Goal: Task Accomplishment & Management: Complete application form

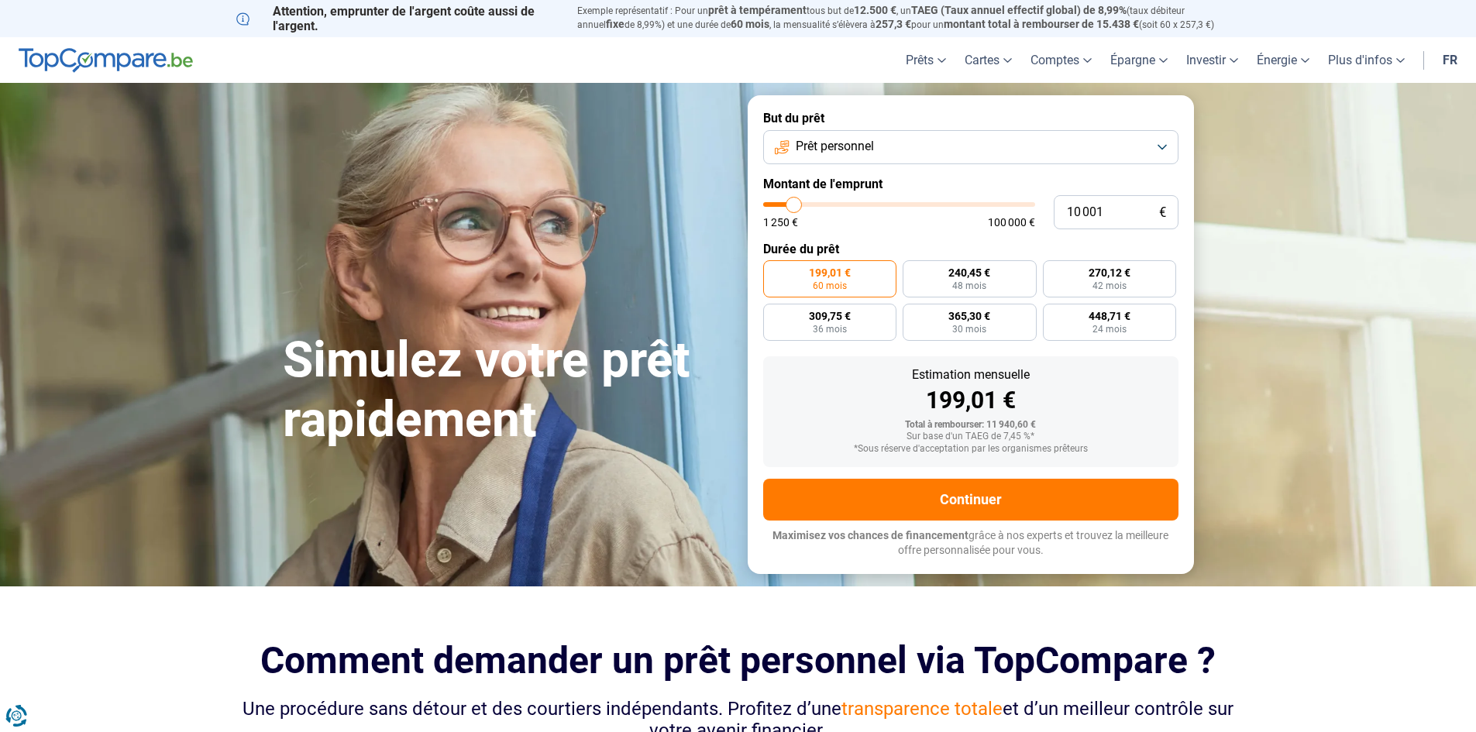
type input "10 500"
type input "10500"
type input "11 000"
type input "11000"
type input "11 500"
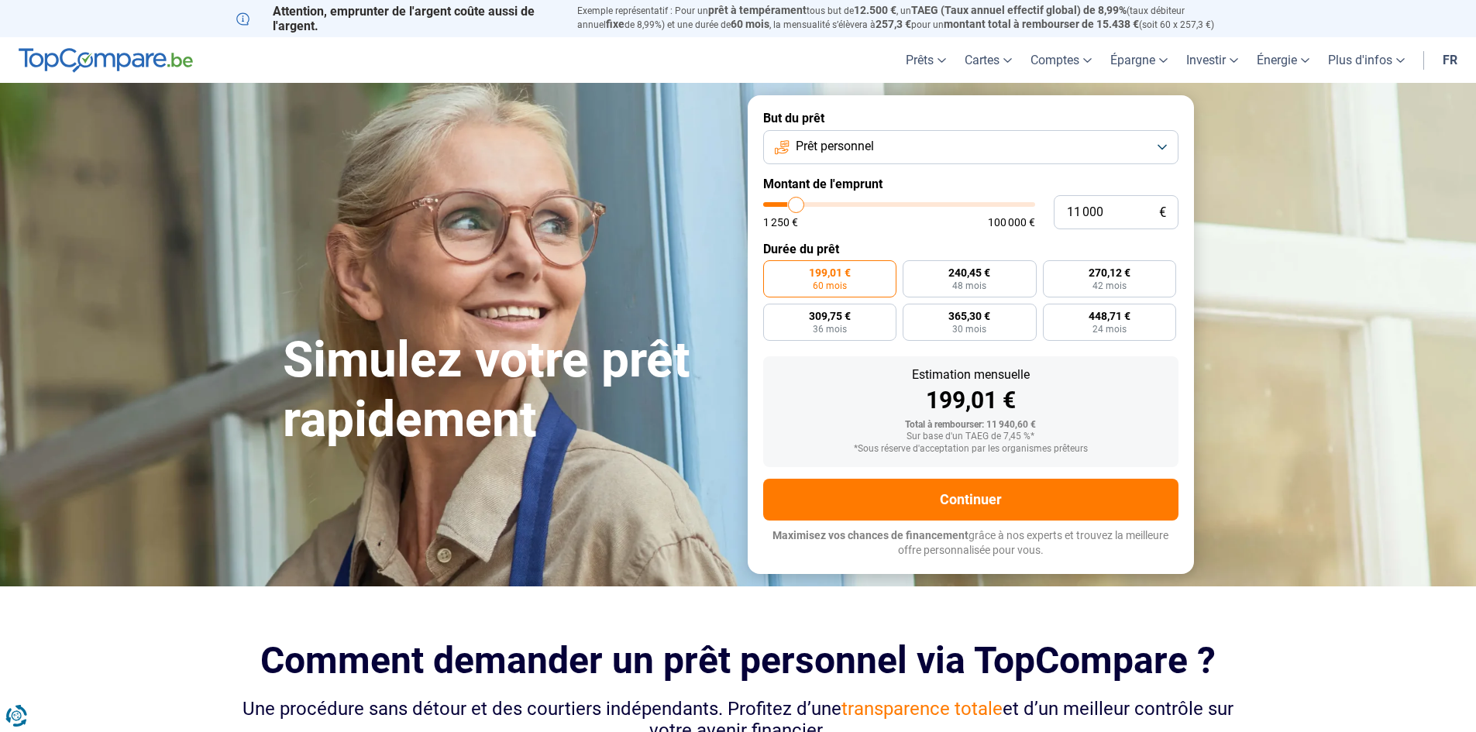
type input "11500"
type input "11 750"
type input "11750"
type input "12 500"
type input "12500"
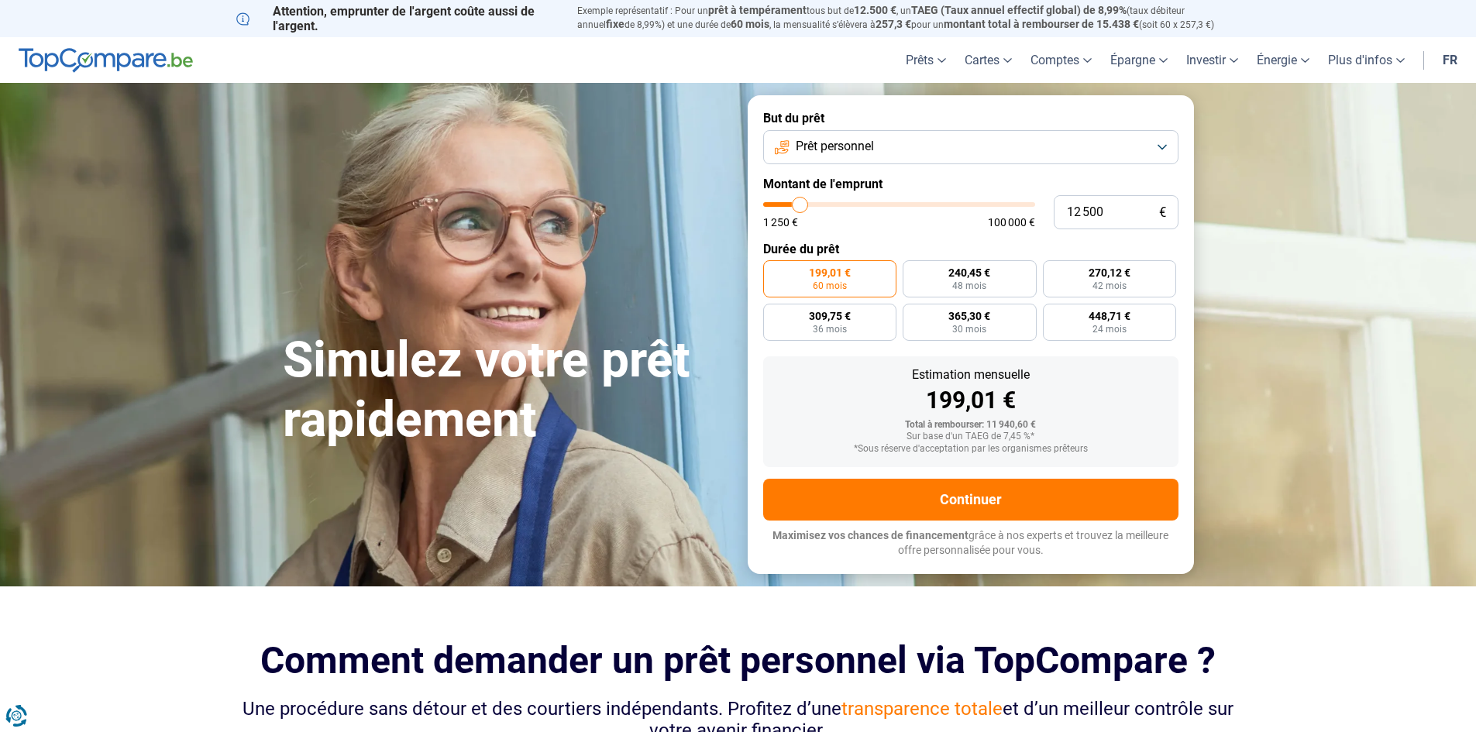
type input "12 750"
type input "12750"
type input "13 000"
type input "13000"
type input "13 500"
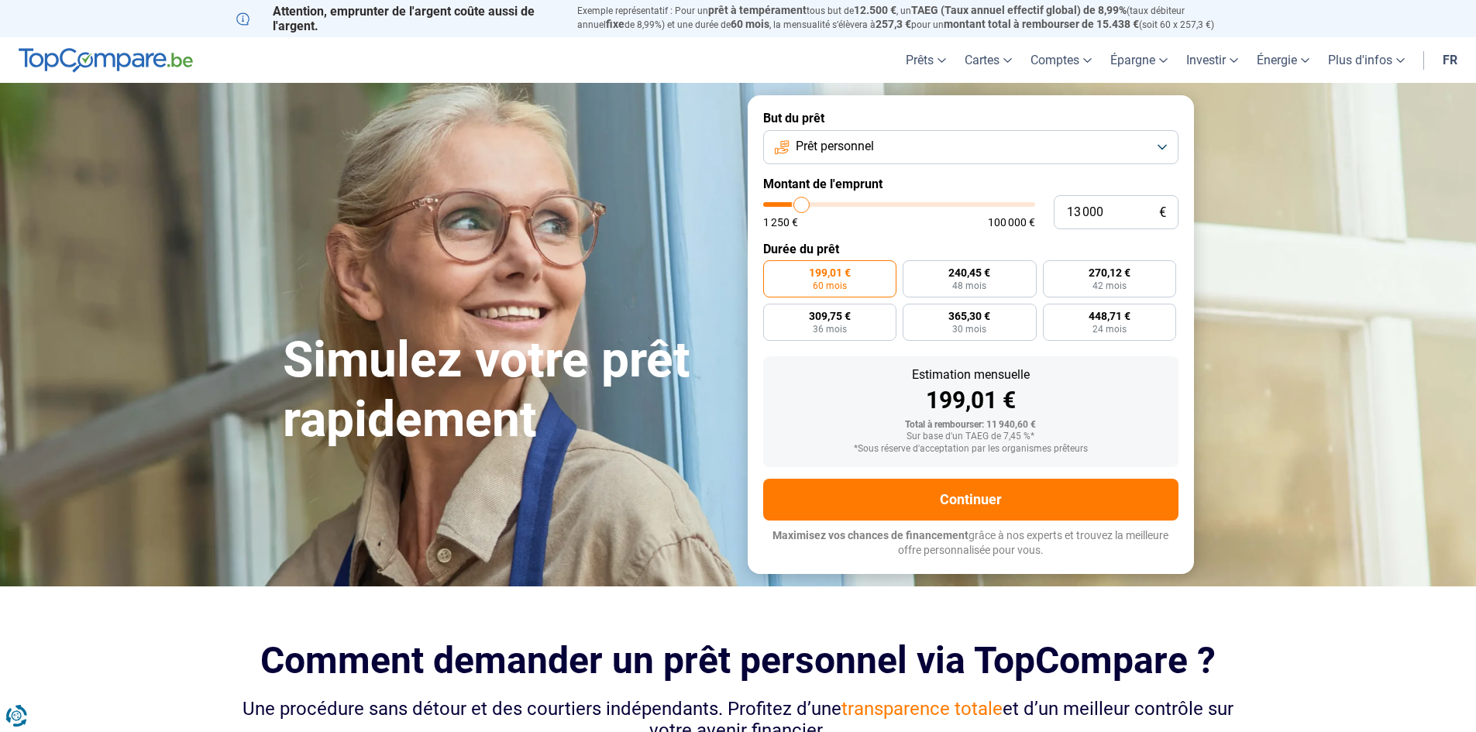
type input "13500"
type input "14 000"
type input "14000"
type input "14 250"
type input "14250"
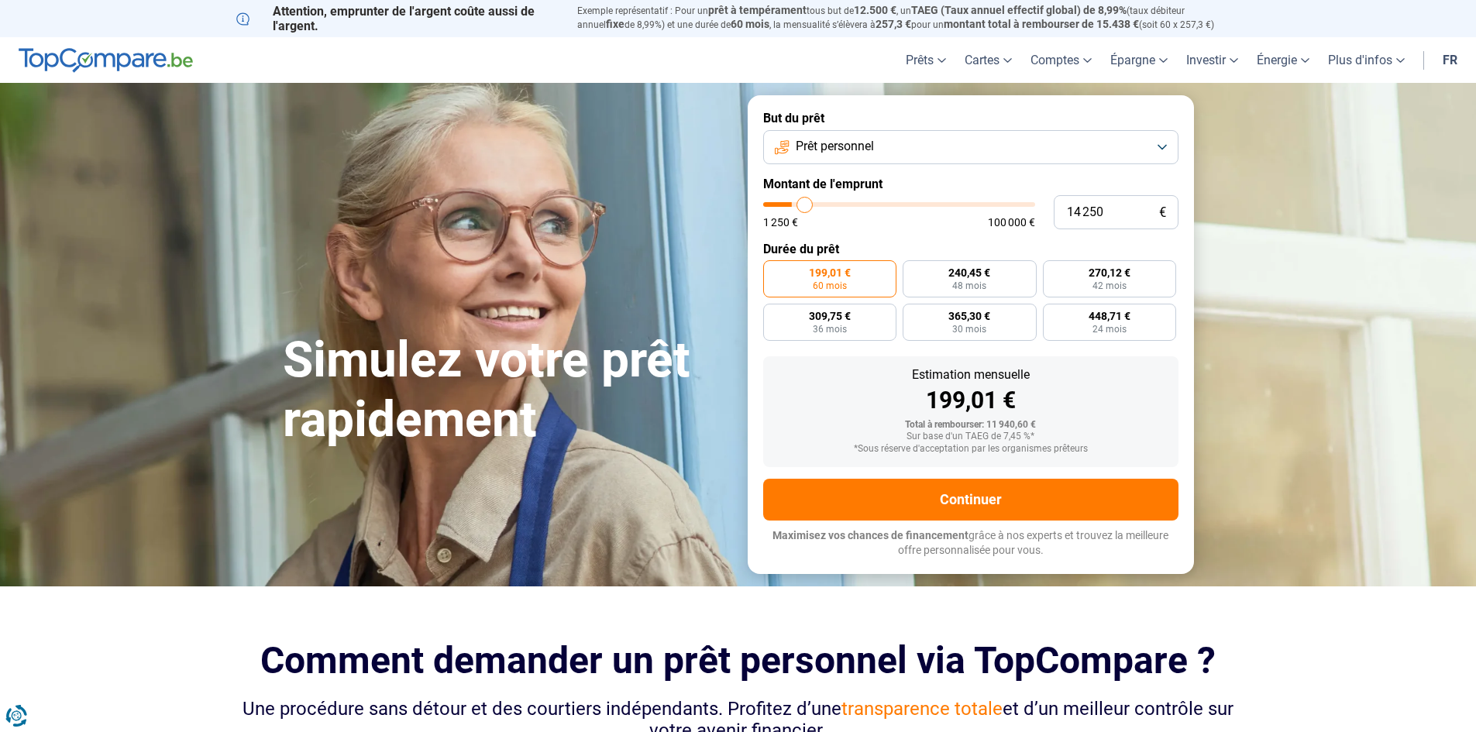
type input "14 750"
type input "14750"
type input "15 750"
type input "15750"
type input "16 250"
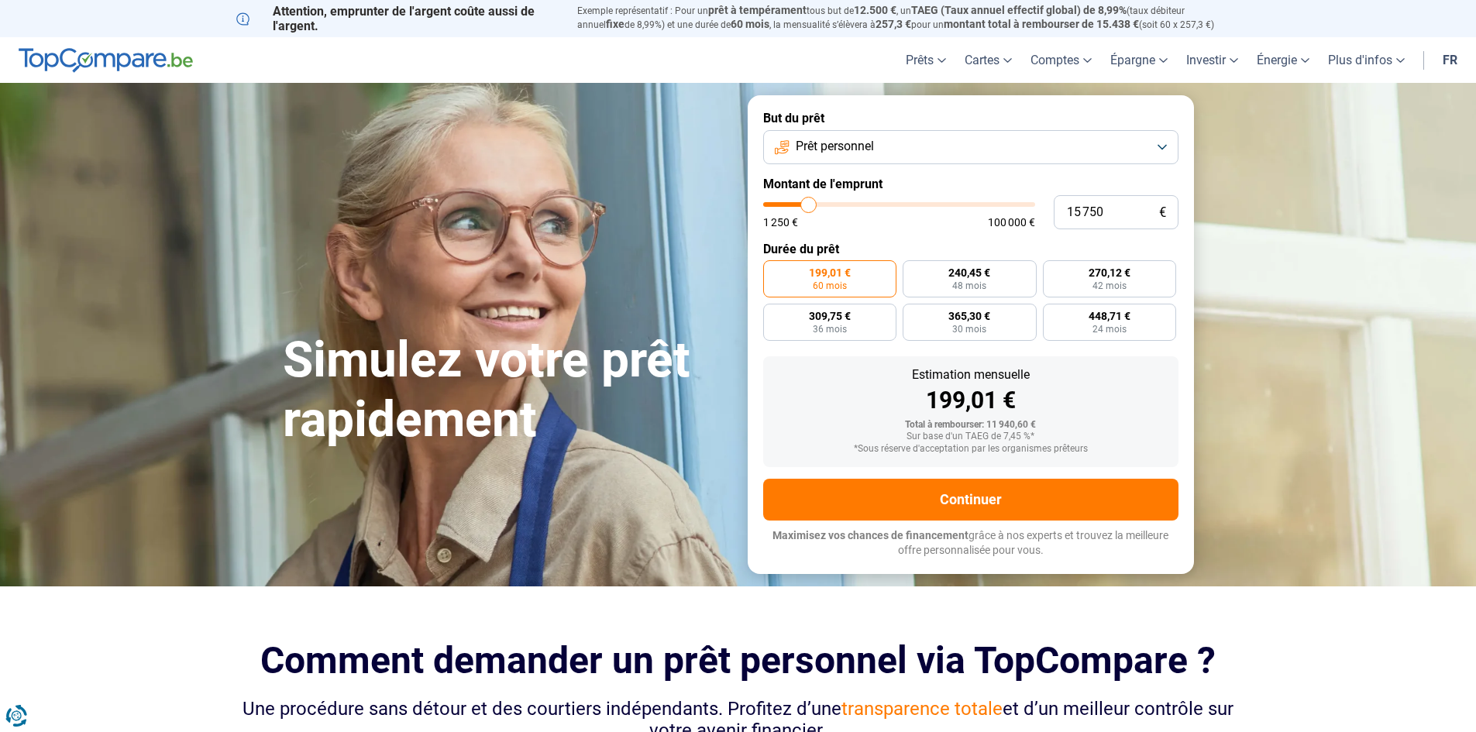
type input "16250"
type input "16 500"
type input "16500"
type input "17 000"
type input "17000"
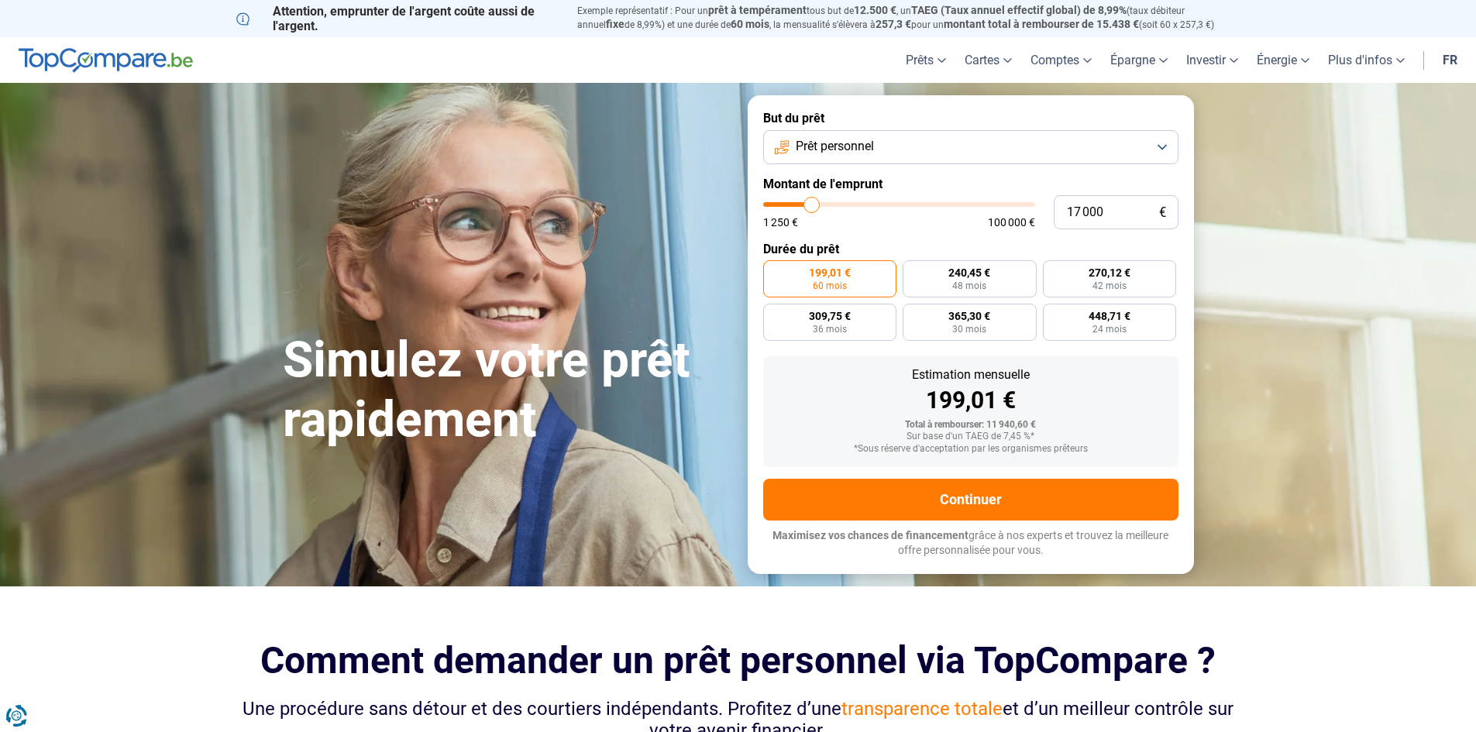
type input "17 500"
type input "17500"
type input "17 750"
type input "17750"
type input "18 500"
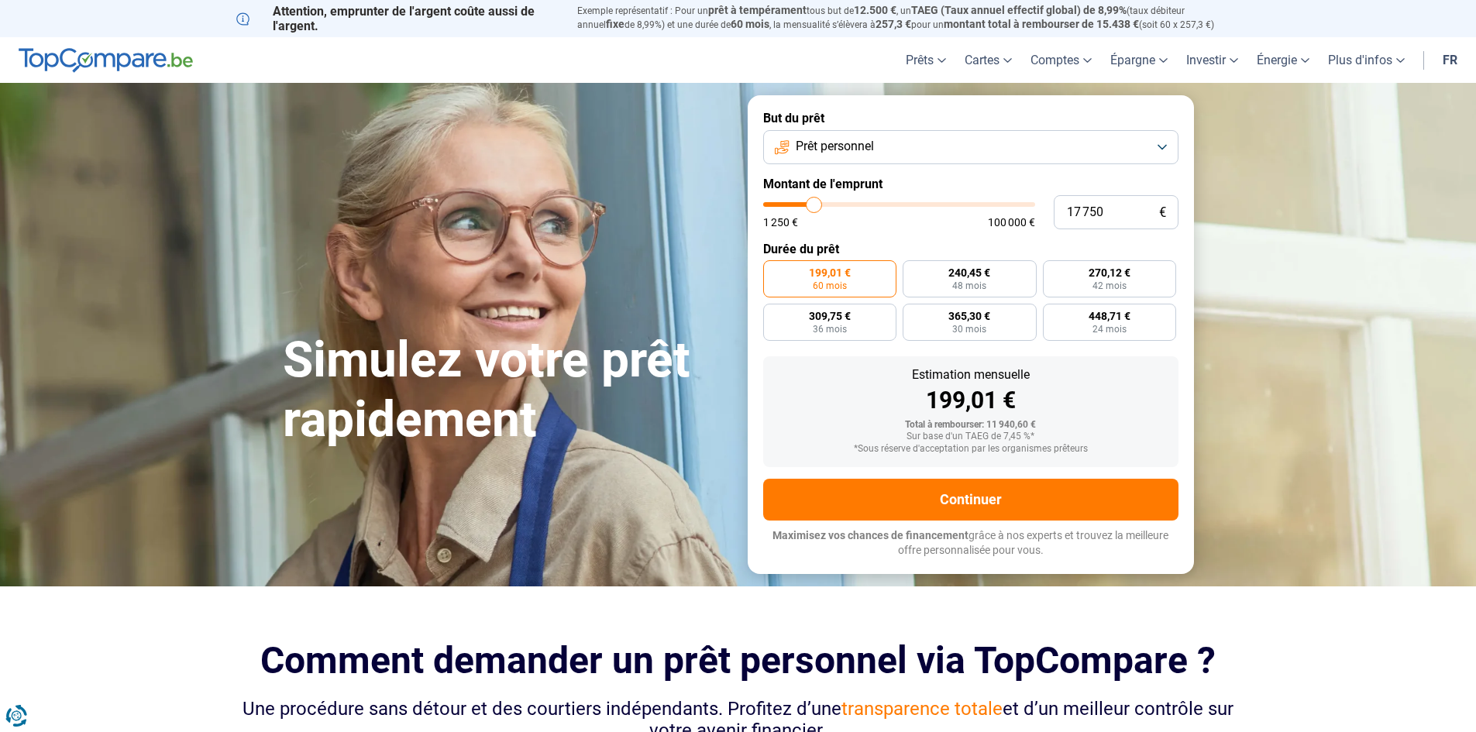
type input "18500"
type input "20 000"
type input "20000"
type input "23 000"
type input "23000"
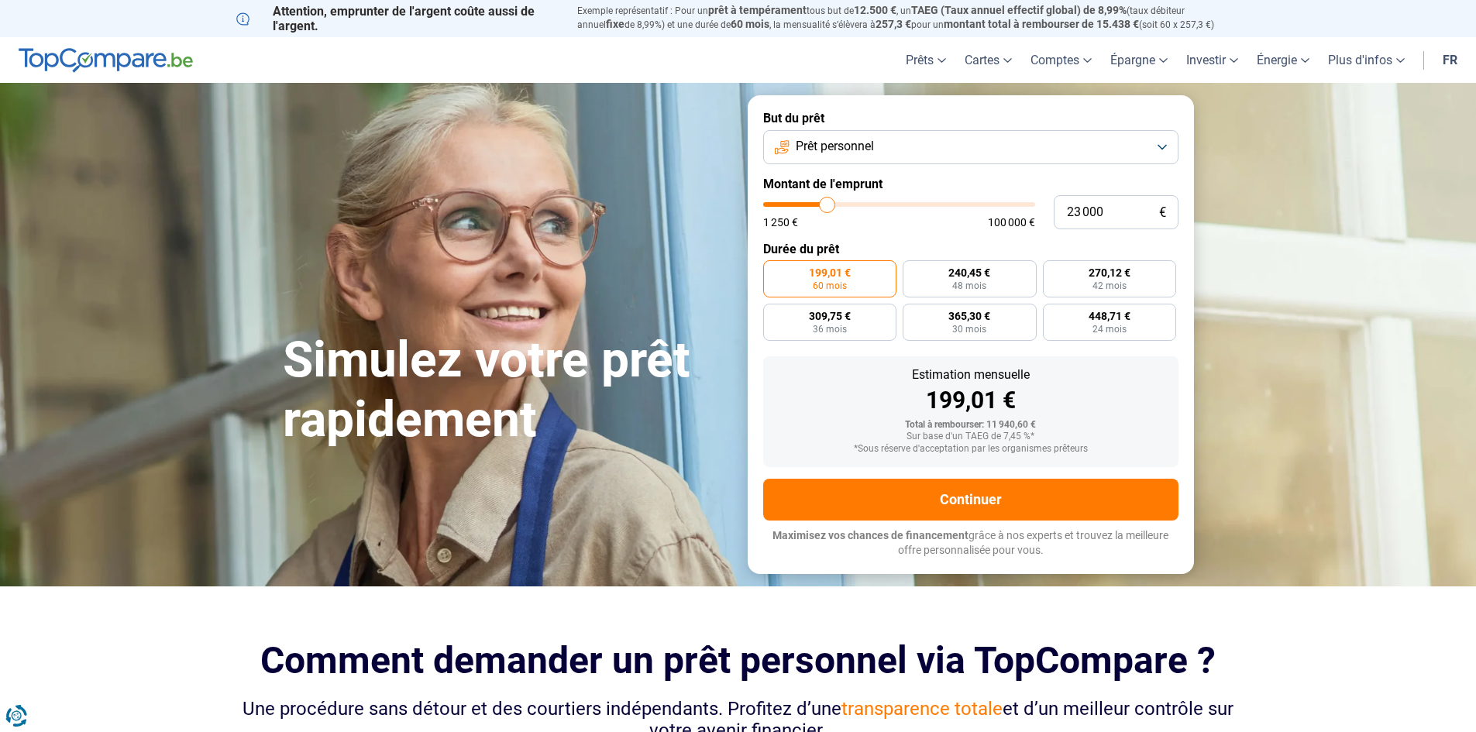
type input "28 000"
type input "28000"
type input "29 250"
type input "29250"
type input "29 750"
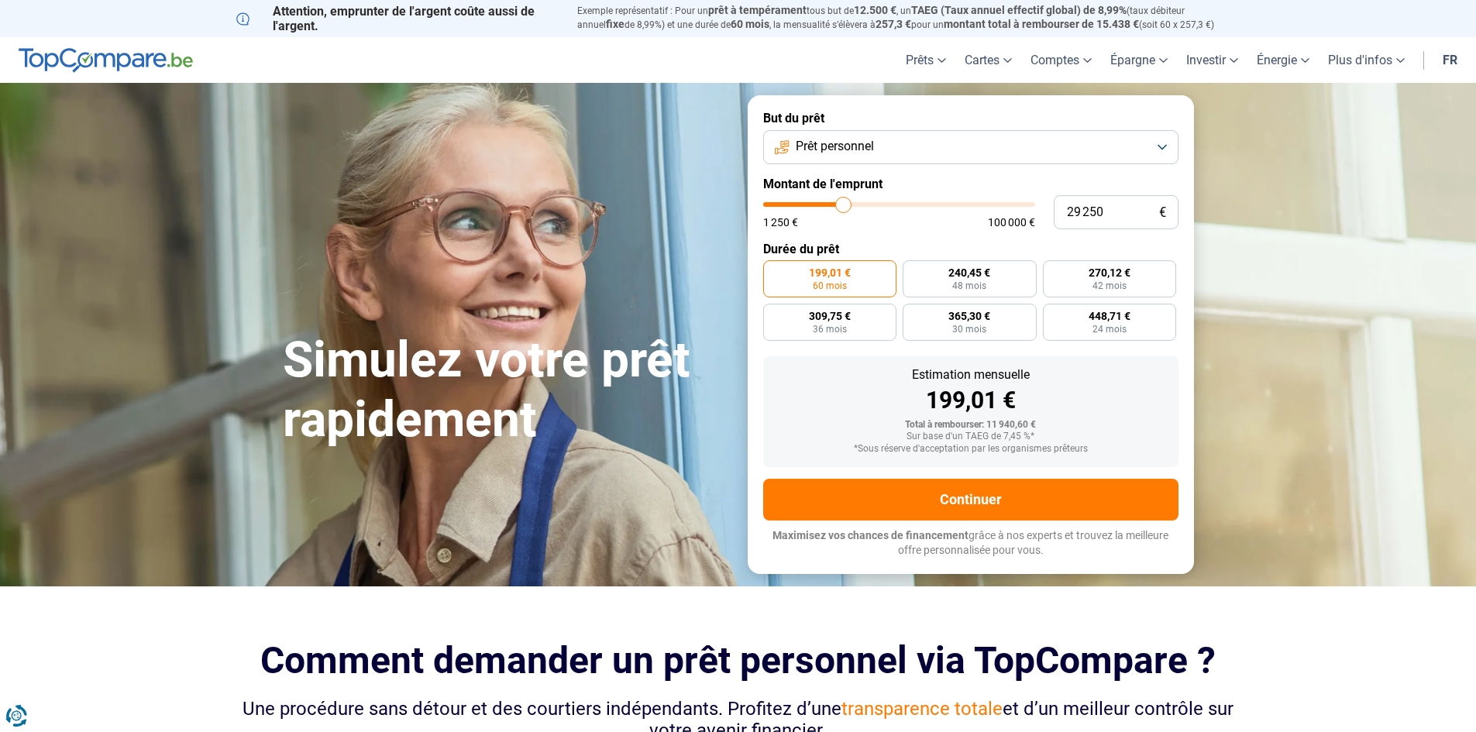
type input "29750"
type input "29 500"
type input "29500"
type input "29 250"
type input "29250"
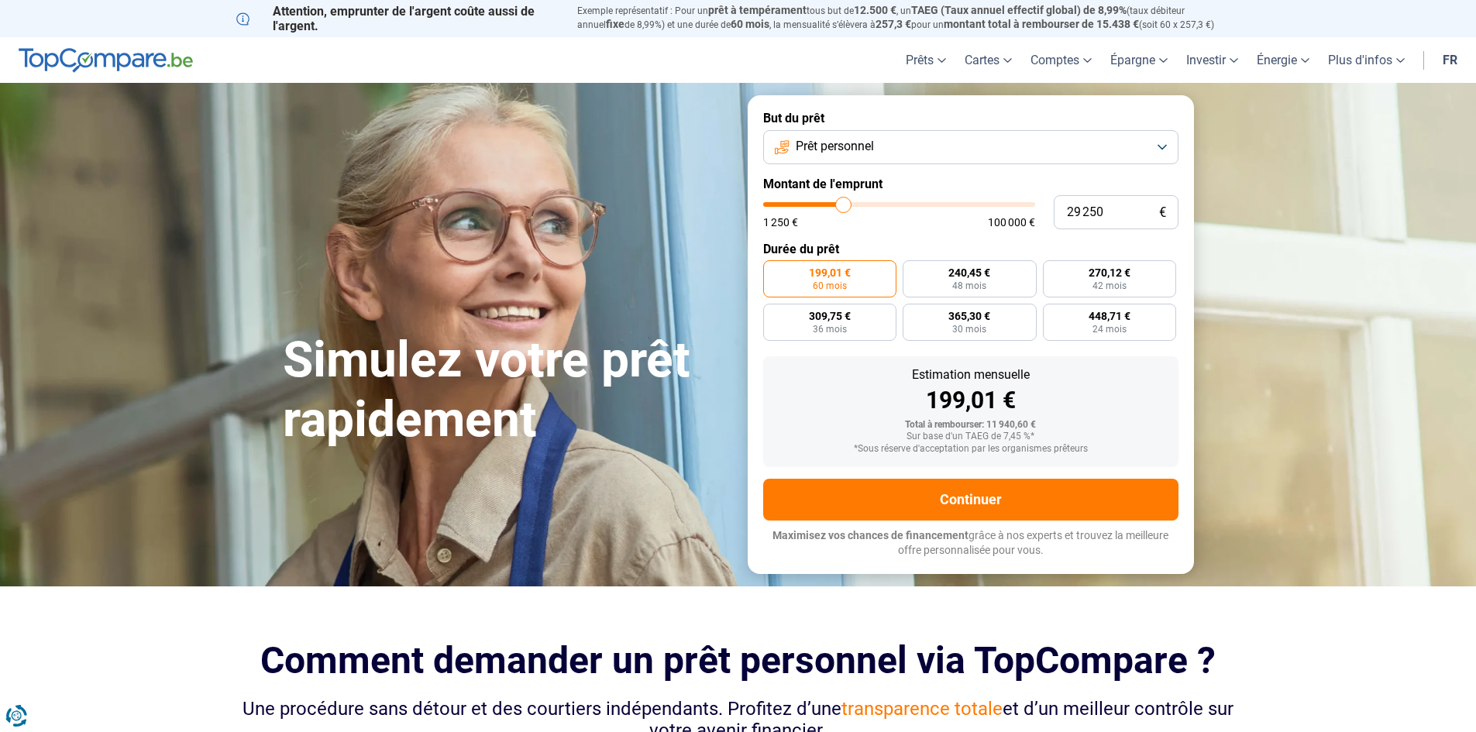
type input "29 000"
type input "29000"
type input "28 750"
type input "28750"
type input "28 250"
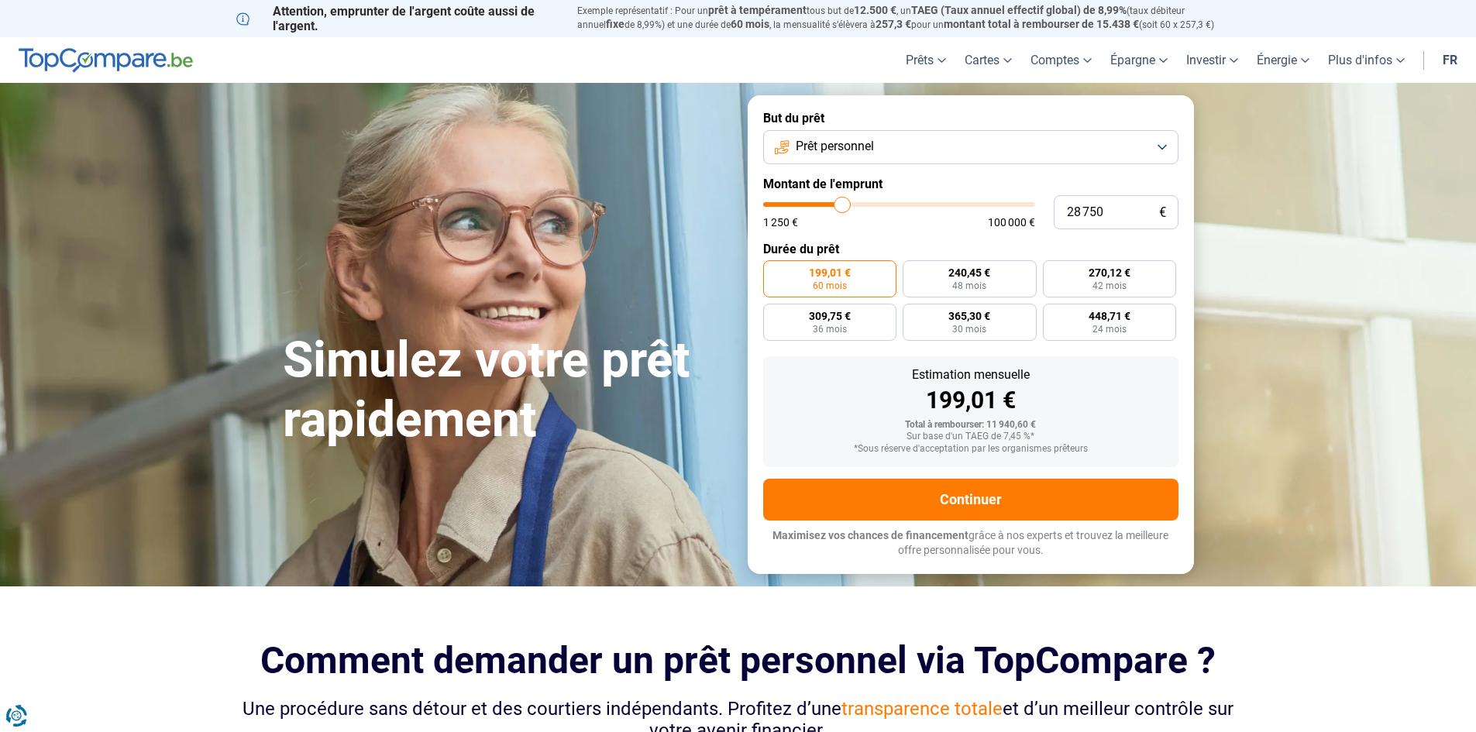
type input "28250"
type input "27 750"
type input "27750"
type input "27 250"
type input "27250"
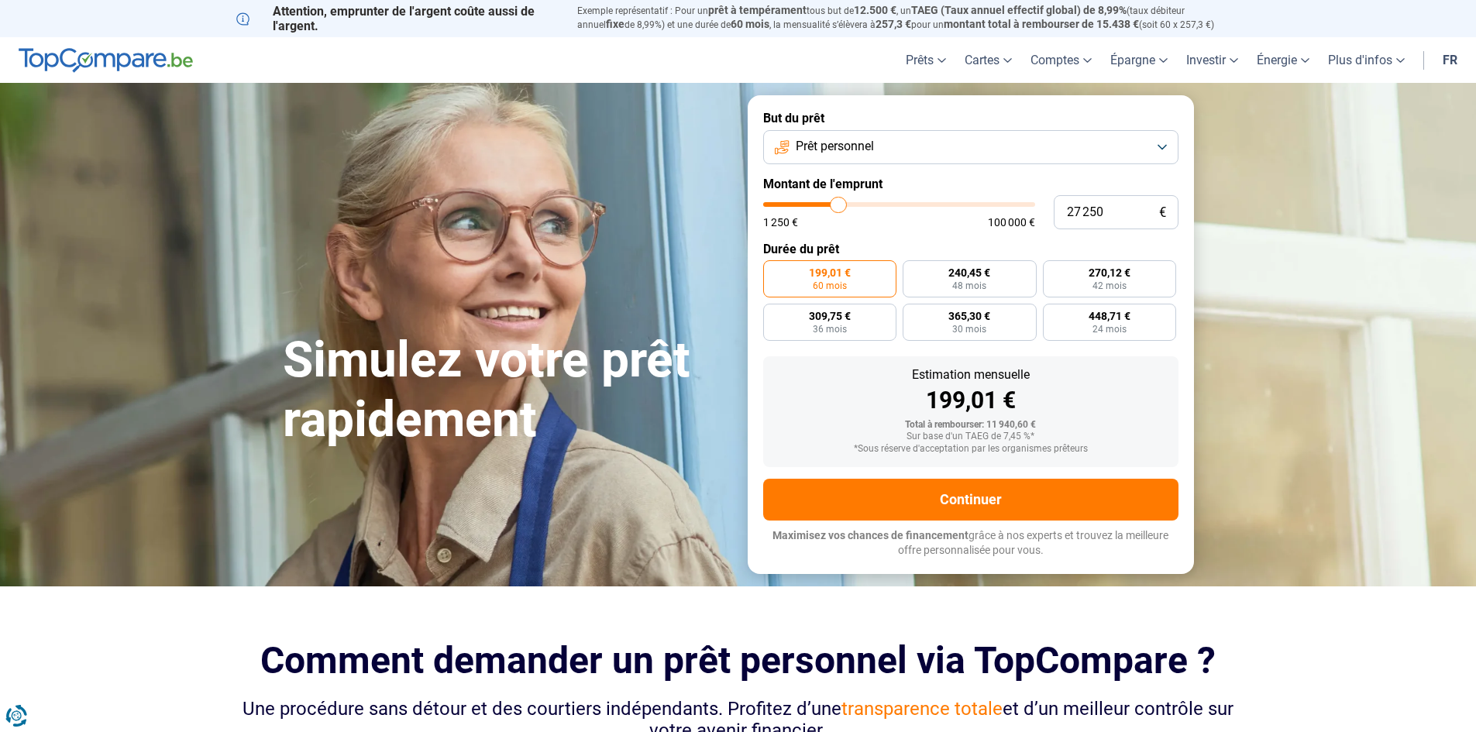
type input "26 750"
type input "26750"
type input "26 250"
type input "26250"
type input "26 000"
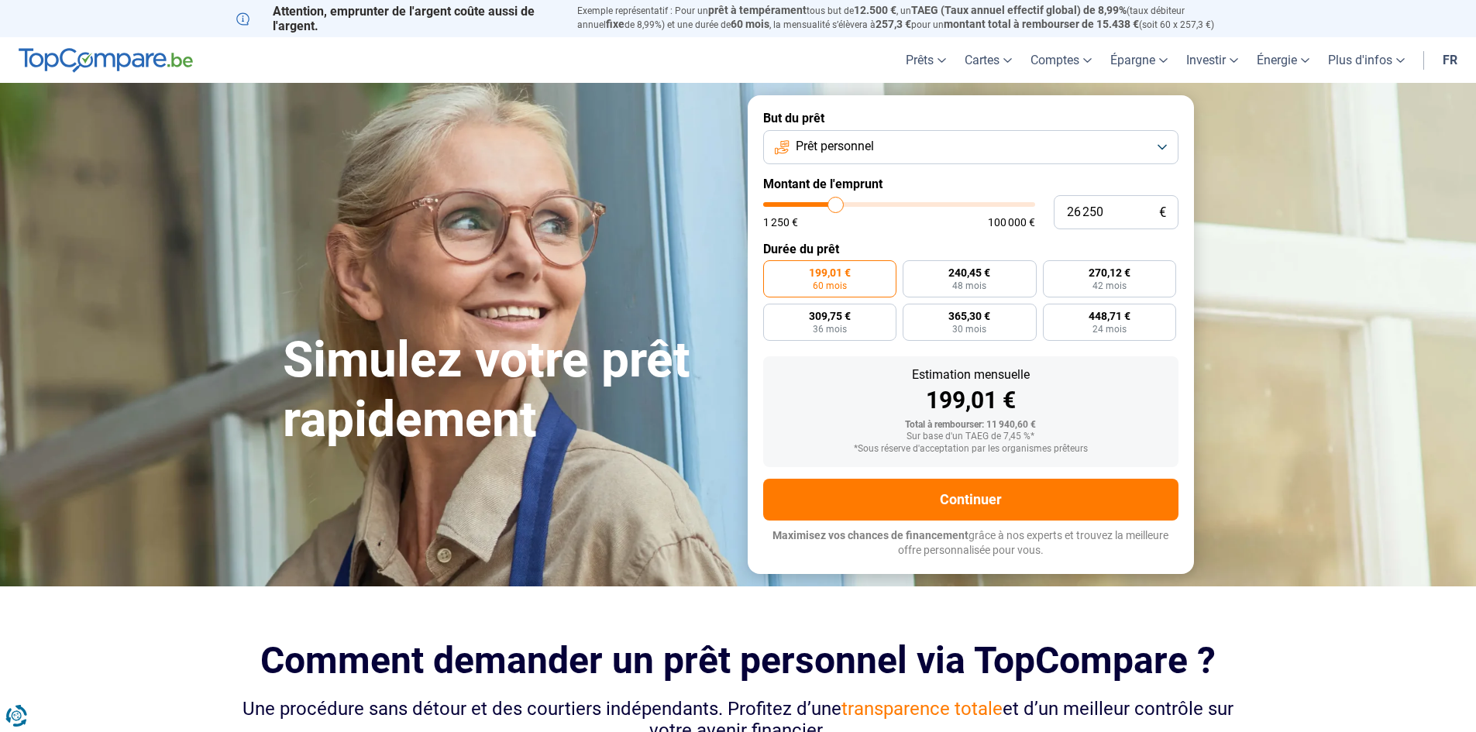
type input "26000"
type input "25 750"
drag, startPoint x: 795, startPoint y: 205, endPoint x: 834, endPoint y: 203, distance: 39.5
type input "25750"
click at [834, 203] on input "range" at bounding box center [899, 204] width 272 height 5
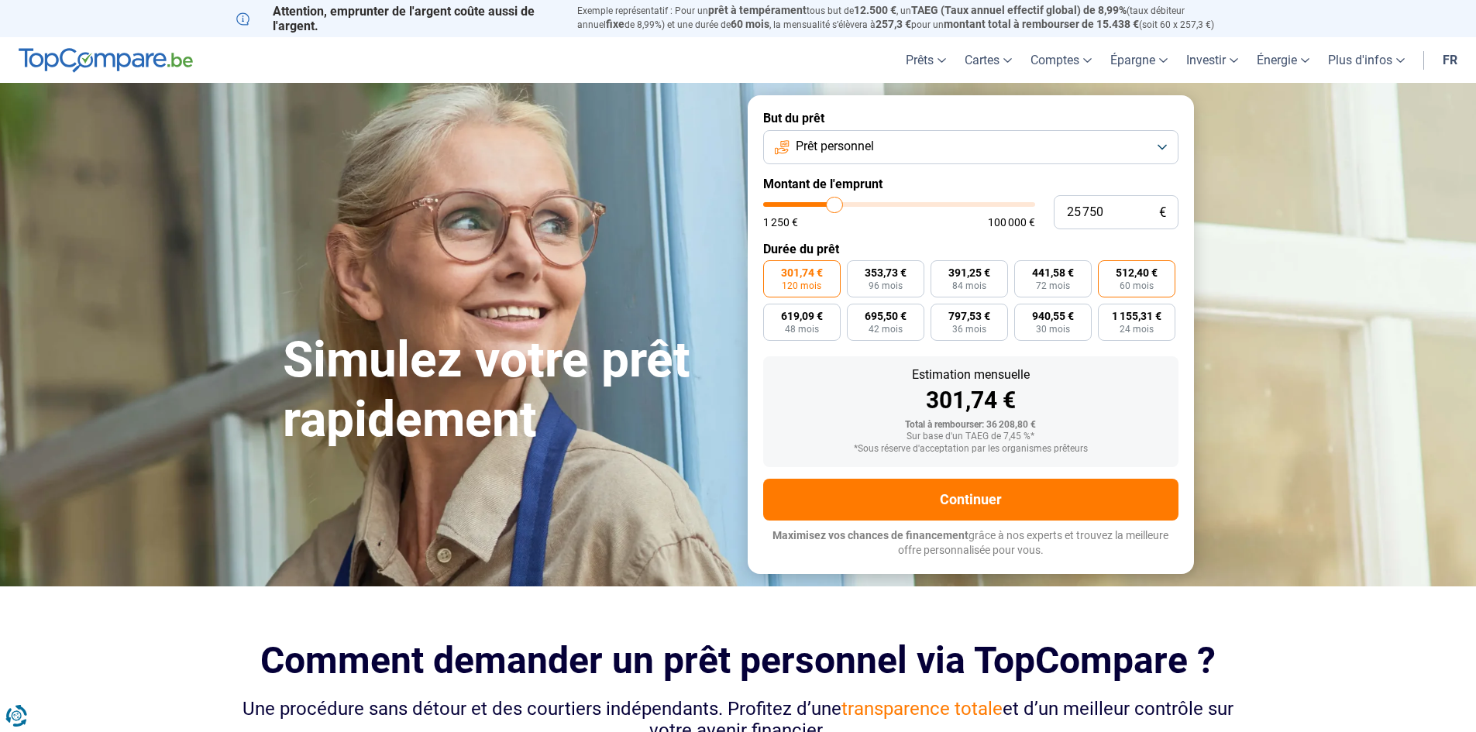
click at [1157, 274] on span "512,40 €" at bounding box center [1137, 272] width 42 height 11
click at [1108, 270] on input "512,40 € 60 mois" at bounding box center [1103, 265] width 10 height 10
radio input "true"
